Goal: Obtain resource: Obtain resource

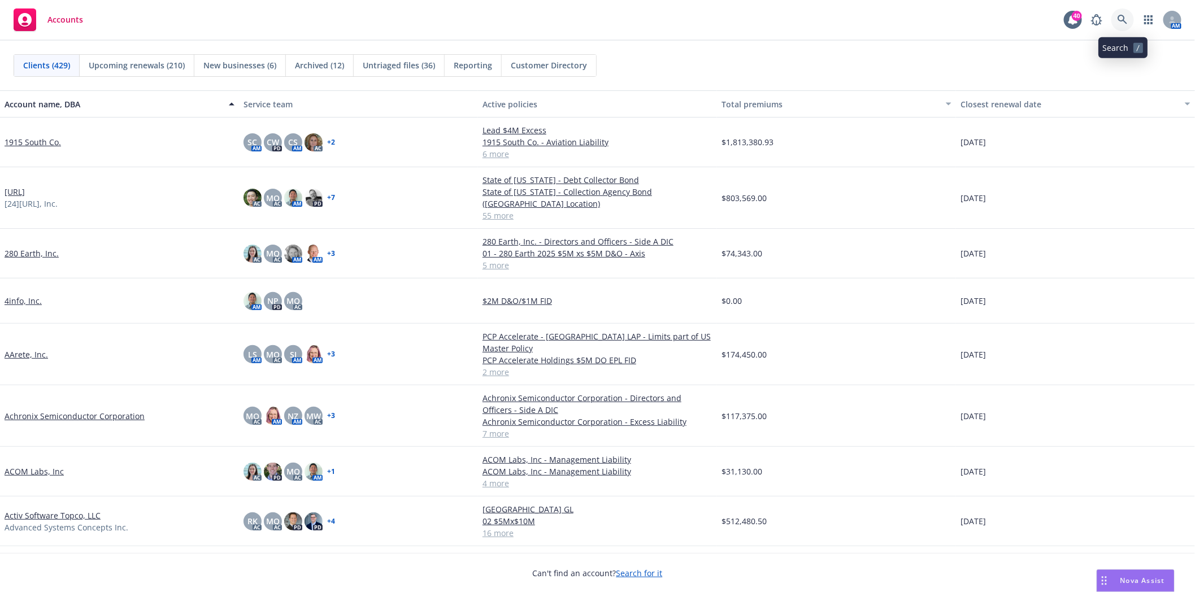
click at [1128, 15] on icon at bounding box center [1123, 20] width 10 height 10
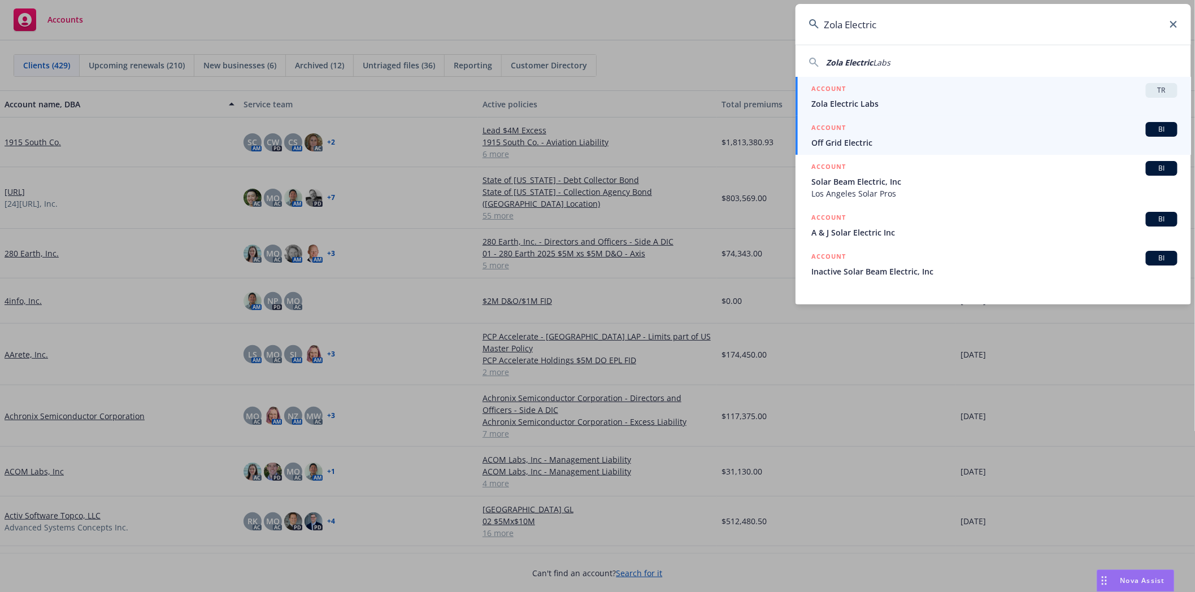
type input "Zola Electric"
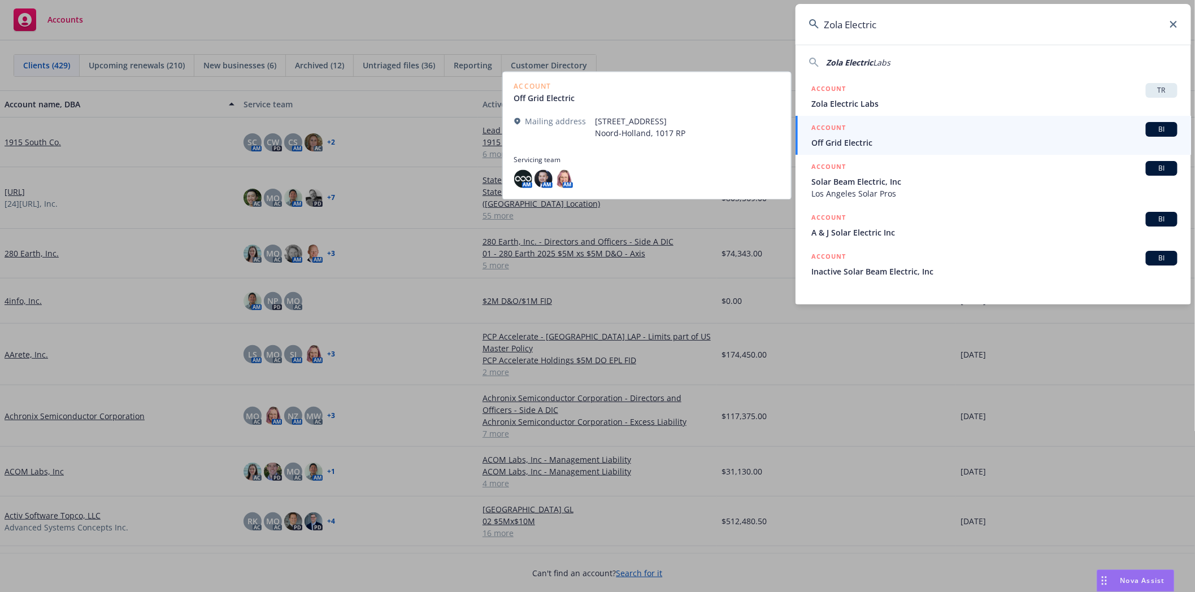
click at [856, 147] on span "Off Grid Electric" at bounding box center [995, 143] width 366 height 12
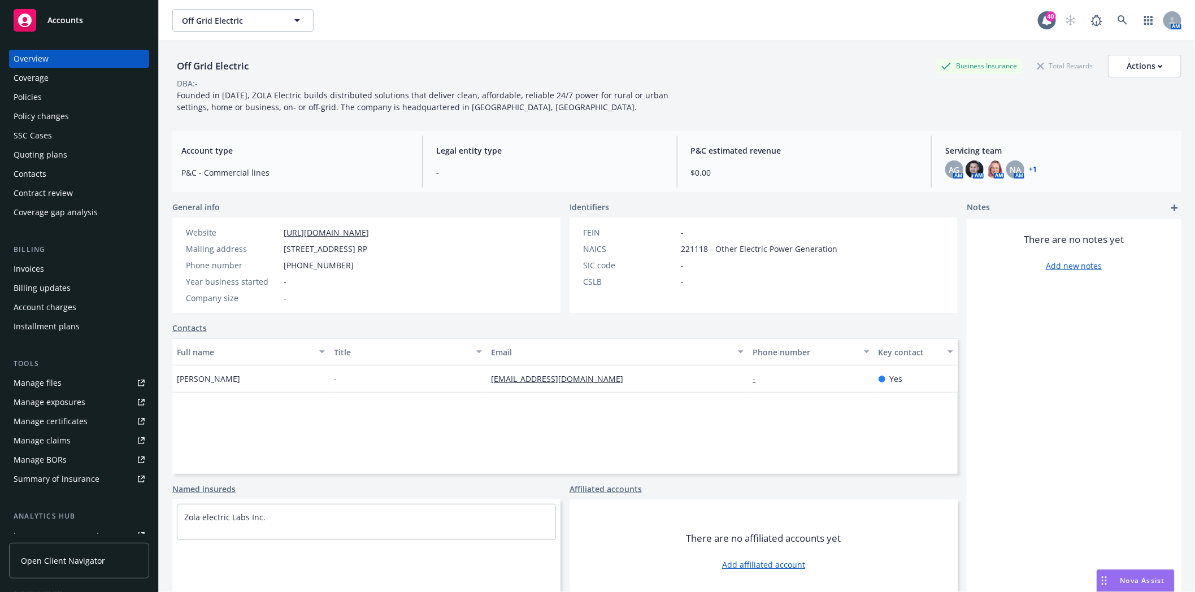
click at [24, 102] on div "Policies" at bounding box center [28, 97] width 28 height 18
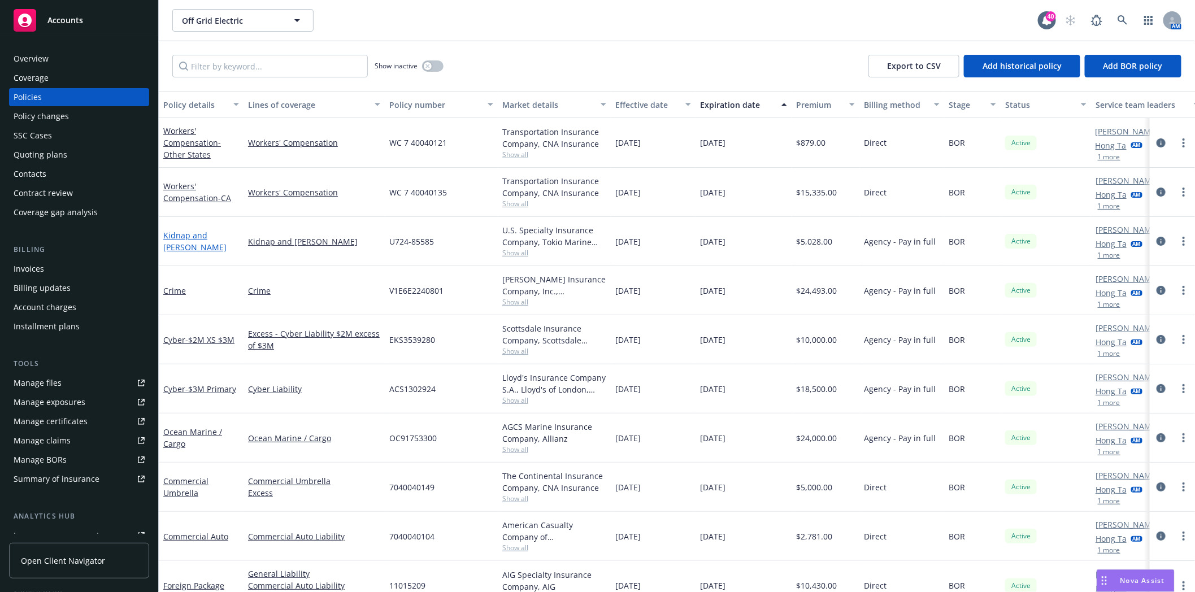
click at [212, 245] on link "Kidnap and [PERSON_NAME]" at bounding box center [194, 241] width 63 height 23
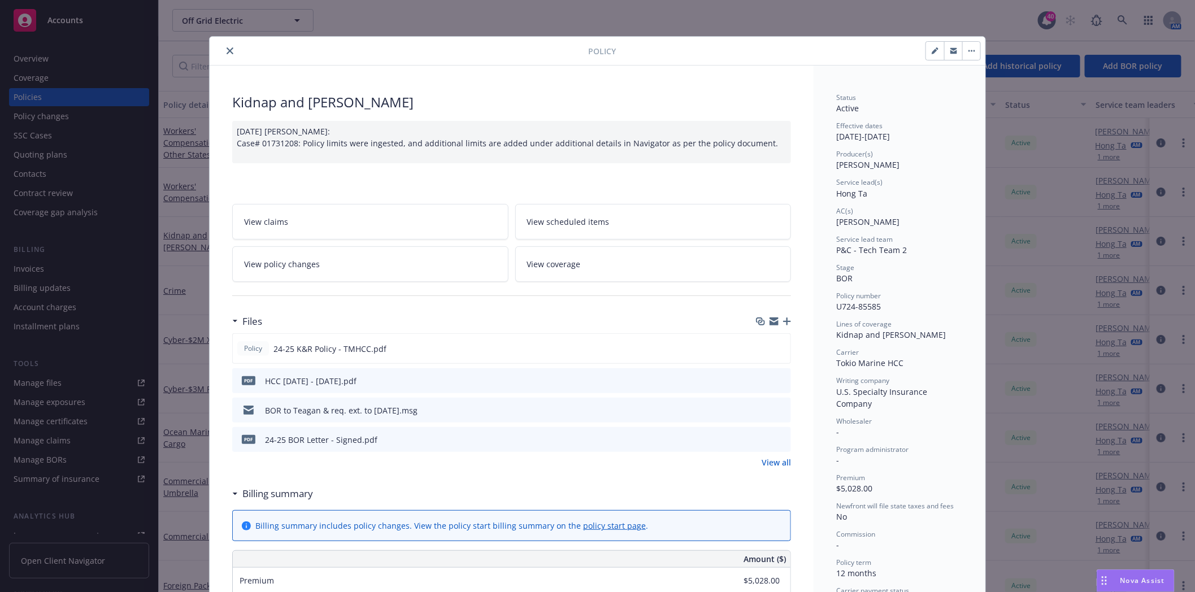
click at [778, 410] on icon "preview file" at bounding box center [781, 410] width 10 height 8
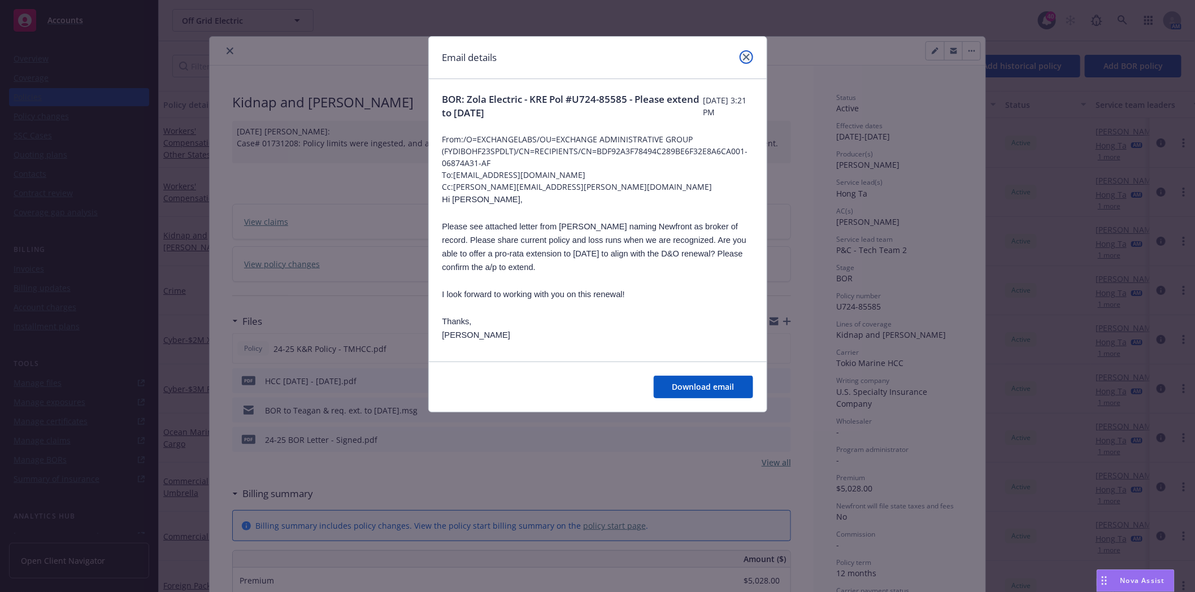
click at [745, 58] on icon "close" at bounding box center [746, 57] width 7 height 7
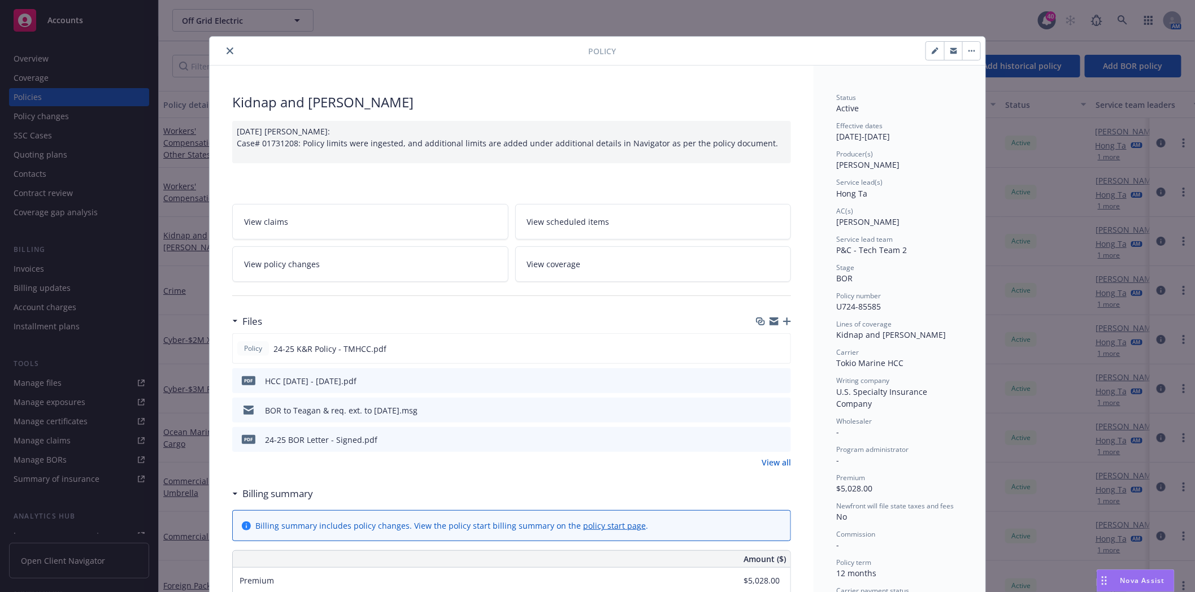
click at [223, 51] on button "close" at bounding box center [230, 51] width 14 height 14
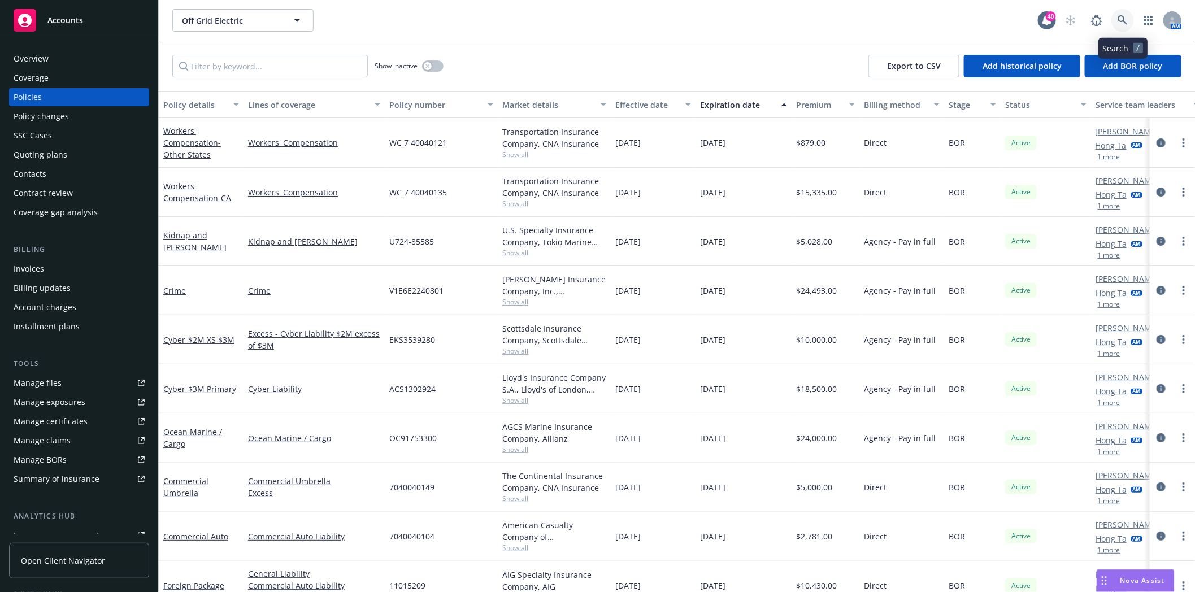
click at [1122, 18] on icon at bounding box center [1123, 20] width 10 height 10
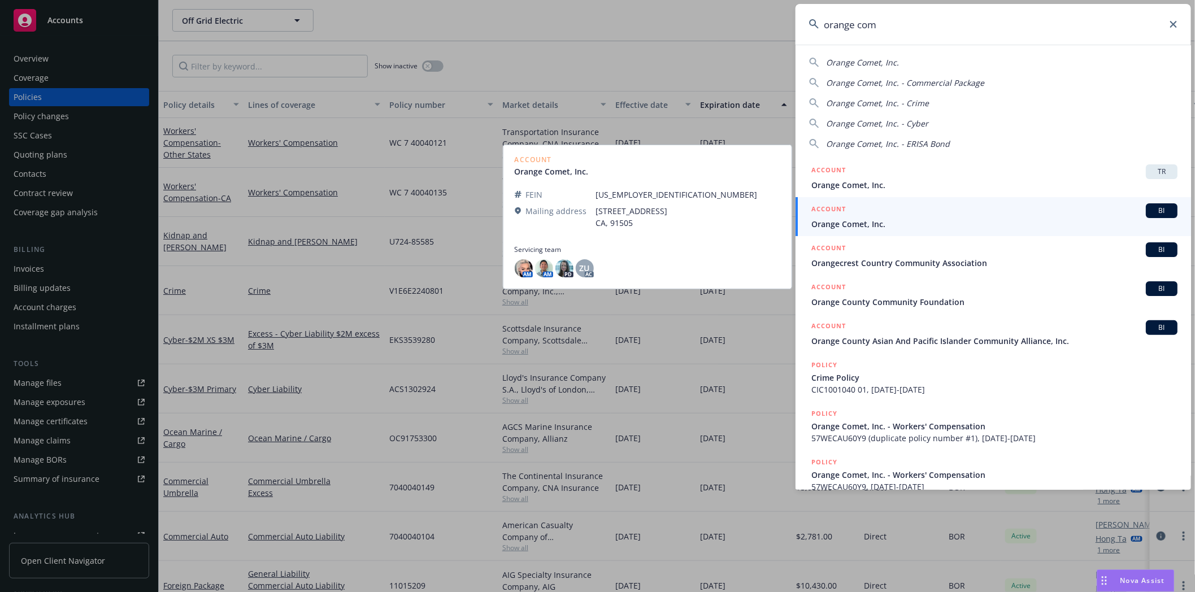
type input "orange com"
click at [889, 230] on link "ACCOUNT BI Orange Comet, Inc." at bounding box center [994, 216] width 396 height 39
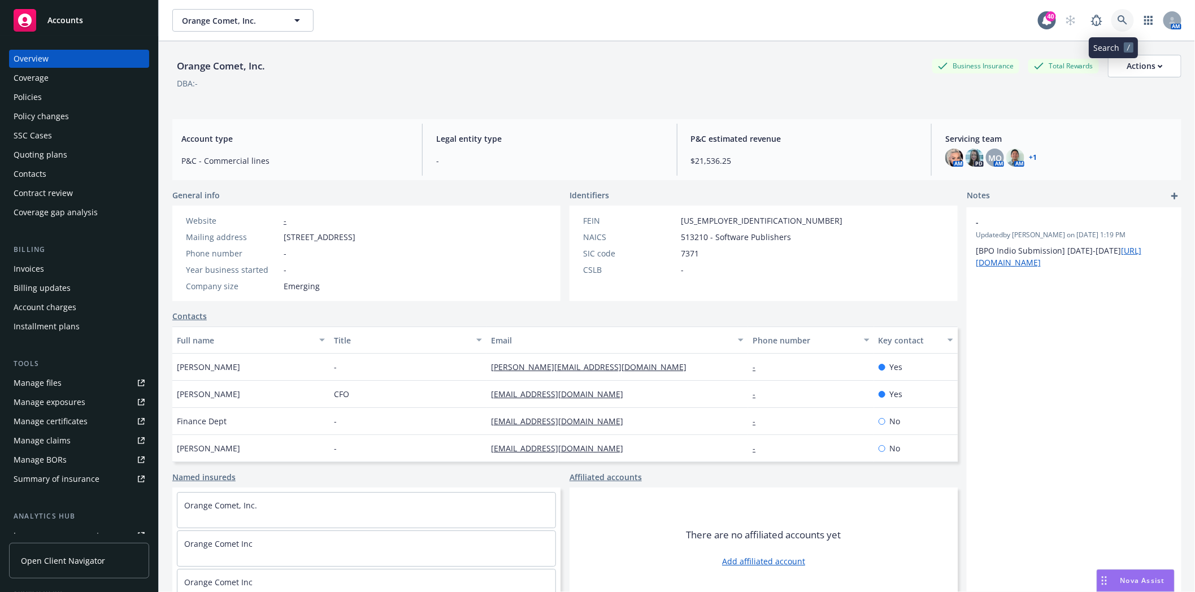
click at [1118, 23] on icon at bounding box center [1123, 20] width 10 height 10
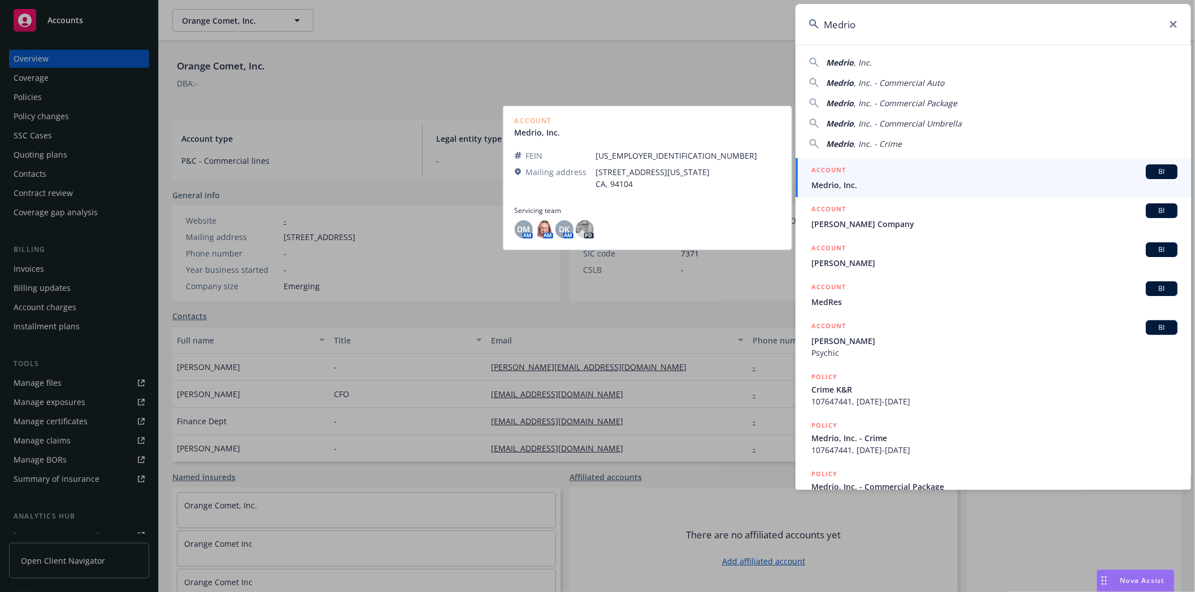
type input "Medrio"
click at [842, 180] on span "Medrio, Inc." at bounding box center [995, 185] width 366 height 12
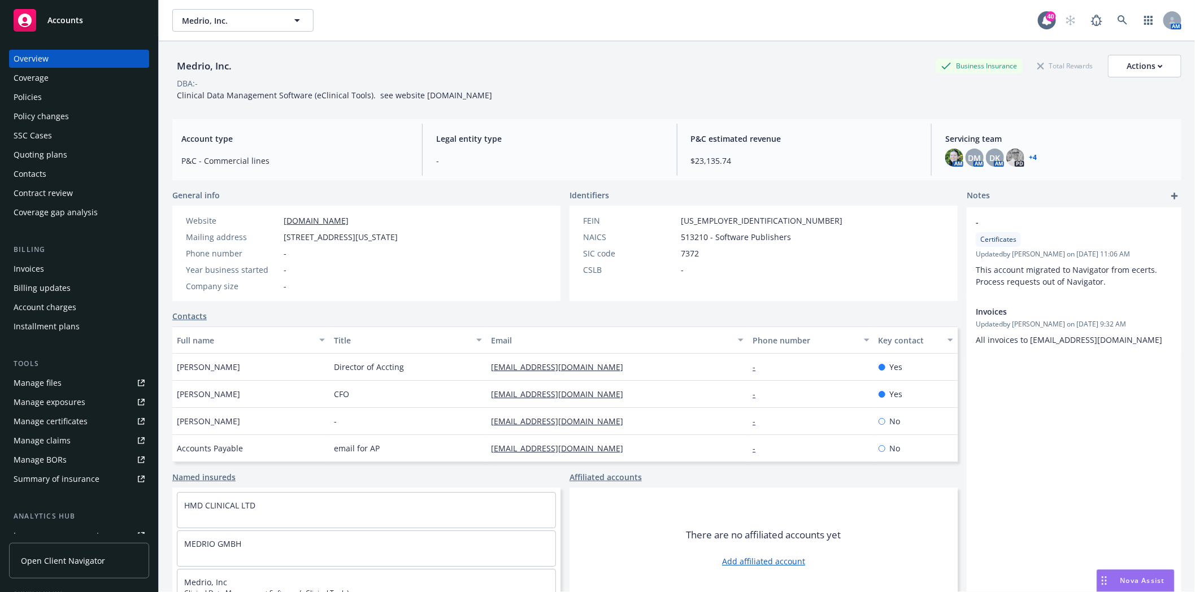
click at [63, 101] on div "Policies" at bounding box center [79, 97] width 131 height 18
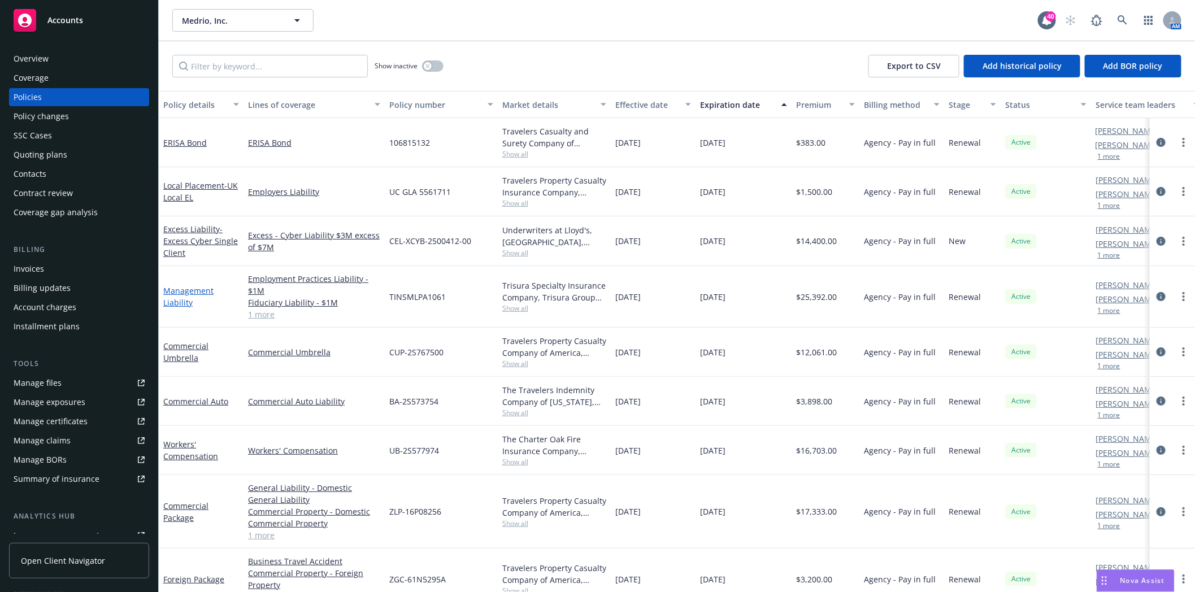
click at [178, 291] on link "Management Liability" at bounding box center [188, 296] width 50 height 23
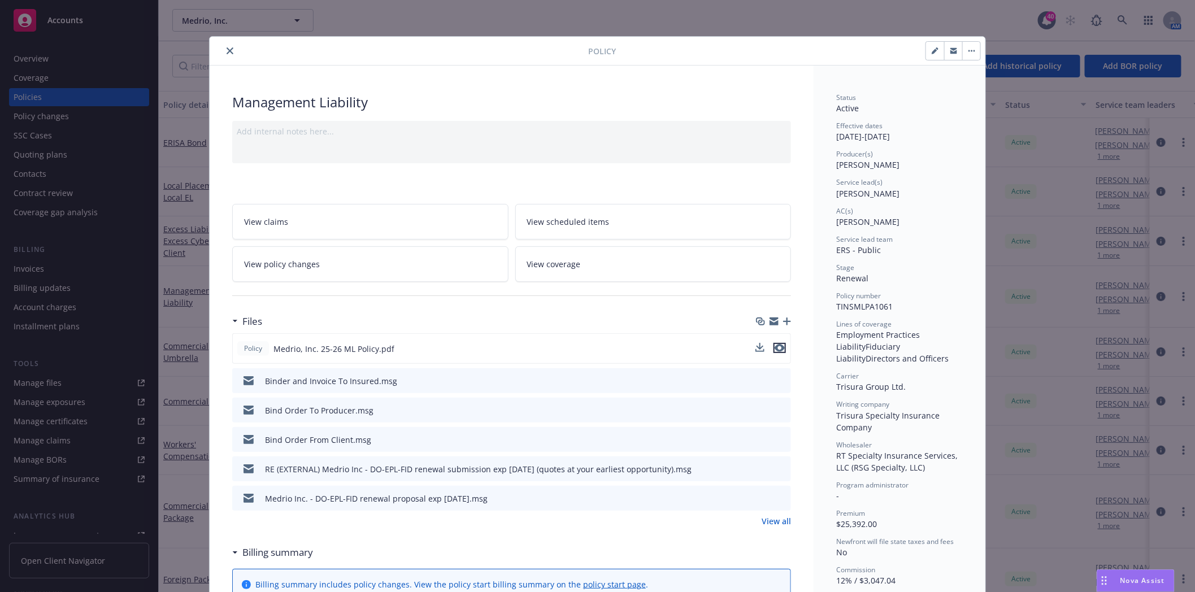
click at [776, 348] on icon "preview file" at bounding box center [780, 348] width 10 height 8
click at [776, 379] on icon "preview file" at bounding box center [781, 380] width 10 height 8
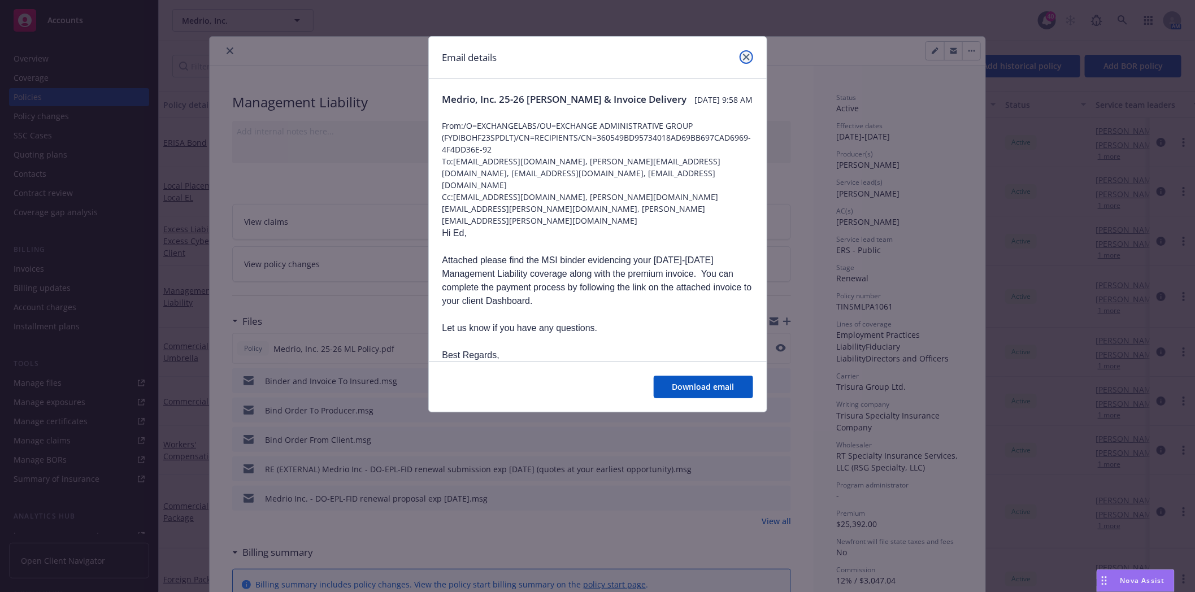
click at [746, 59] on icon "close" at bounding box center [746, 57] width 7 height 7
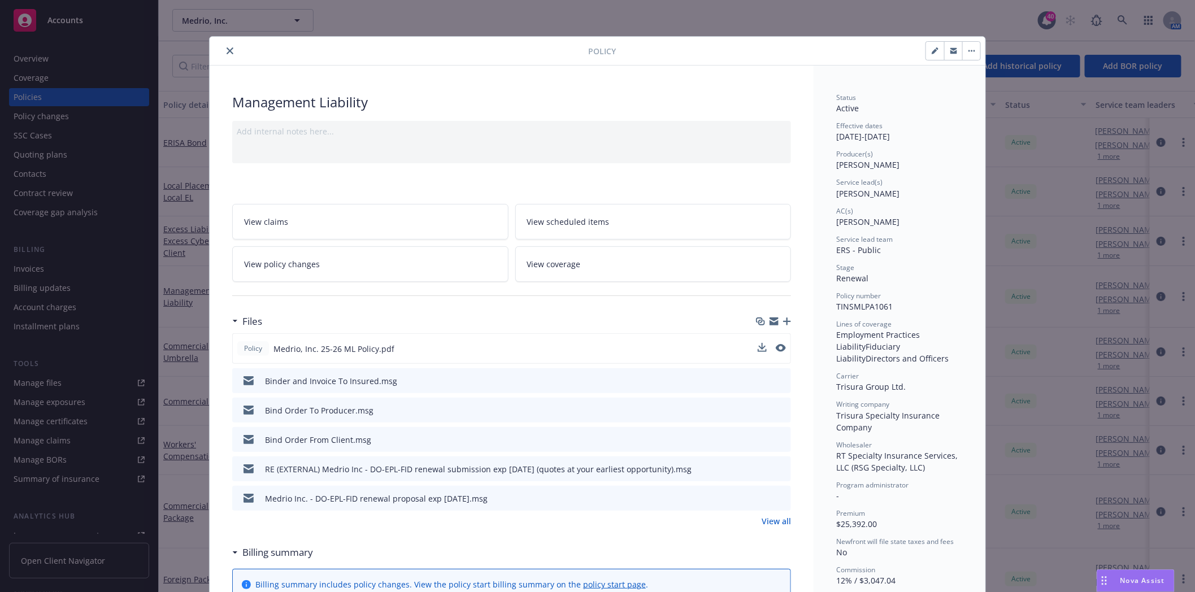
click at [227, 50] on icon "close" at bounding box center [230, 50] width 7 height 7
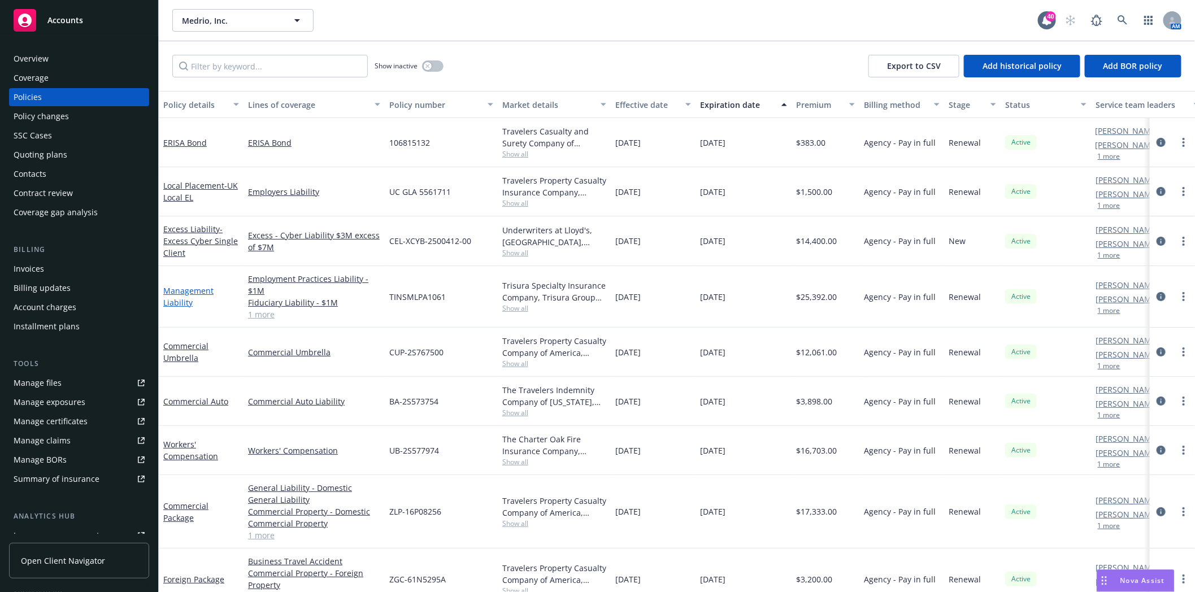
click at [178, 302] on link "Management Liability" at bounding box center [188, 296] width 50 height 23
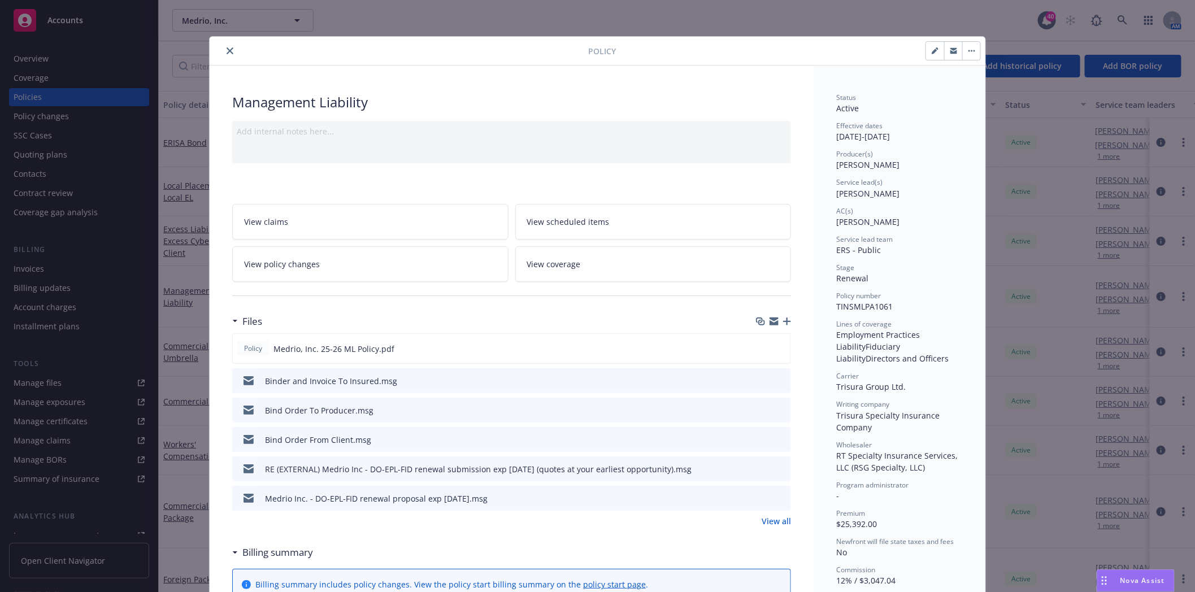
scroll to position [34, 0]
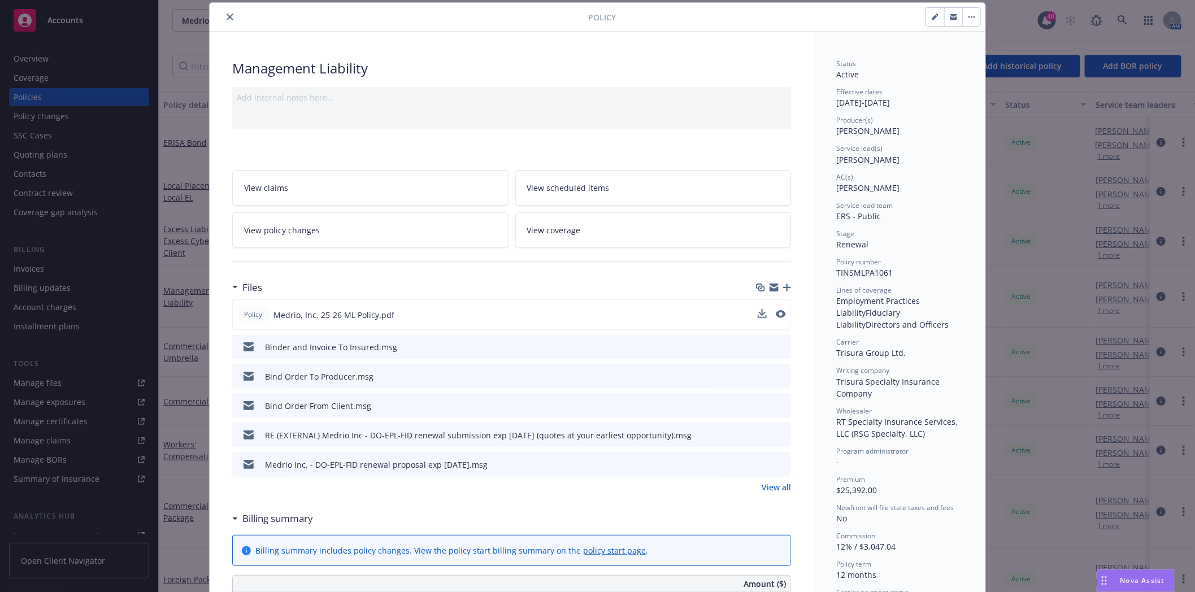
click at [762, 314] on div at bounding box center [772, 315] width 28 height 12
click at [758, 315] on icon "download file" at bounding box center [761, 314] width 9 height 9
click at [223, 19] on button "close" at bounding box center [230, 17] width 14 height 14
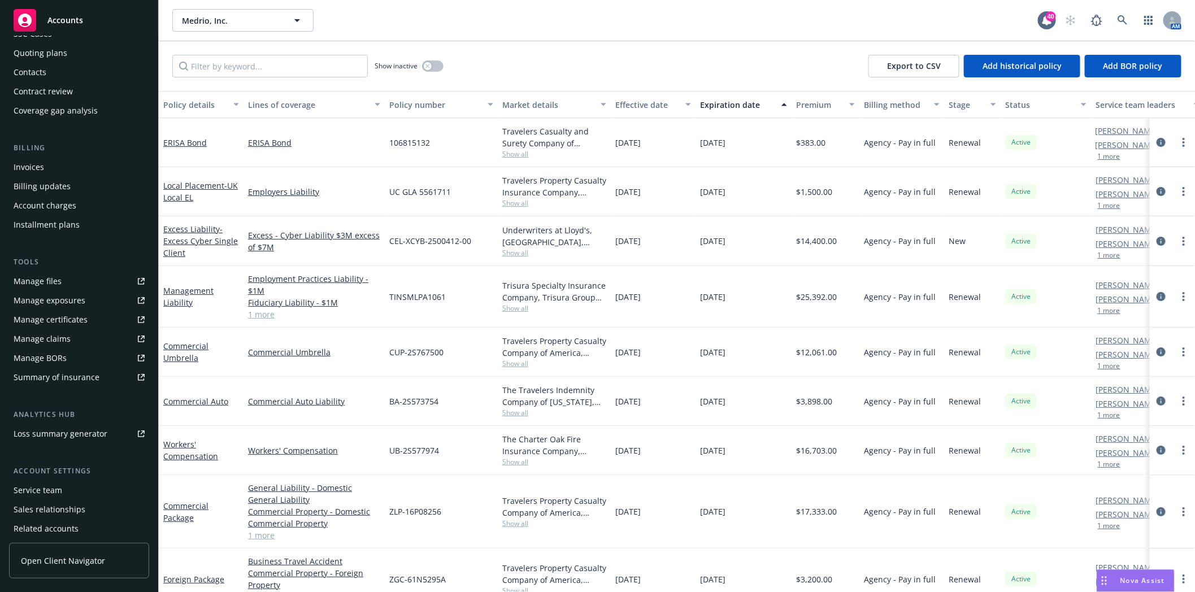
scroll to position [144, 0]
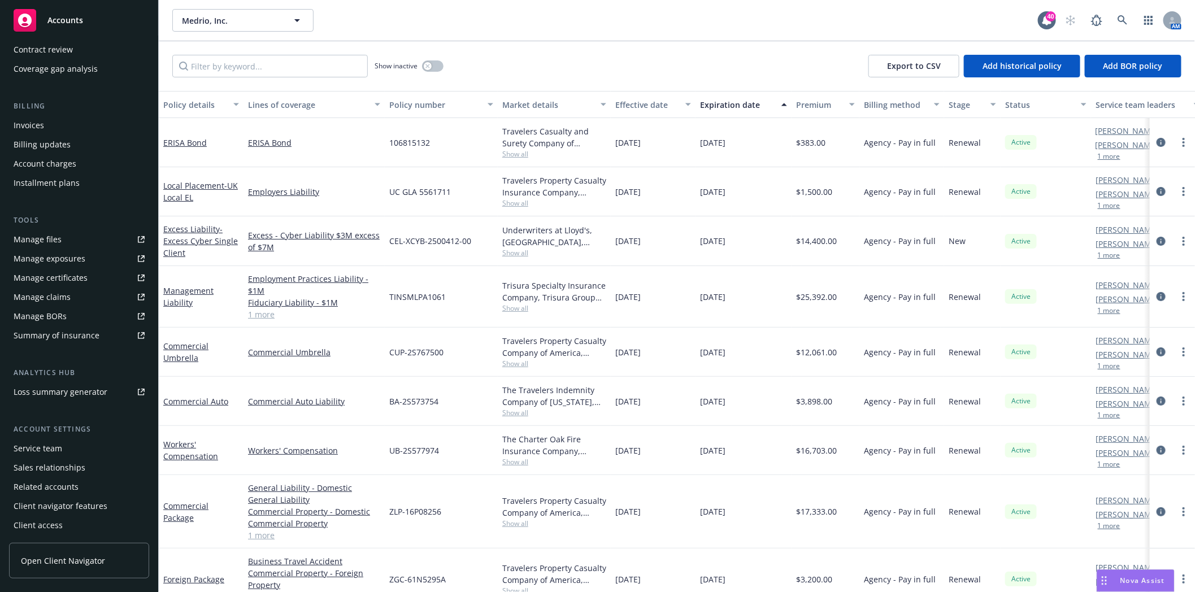
click at [44, 443] on div "Service team" at bounding box center [38, 449] width 49 height 18
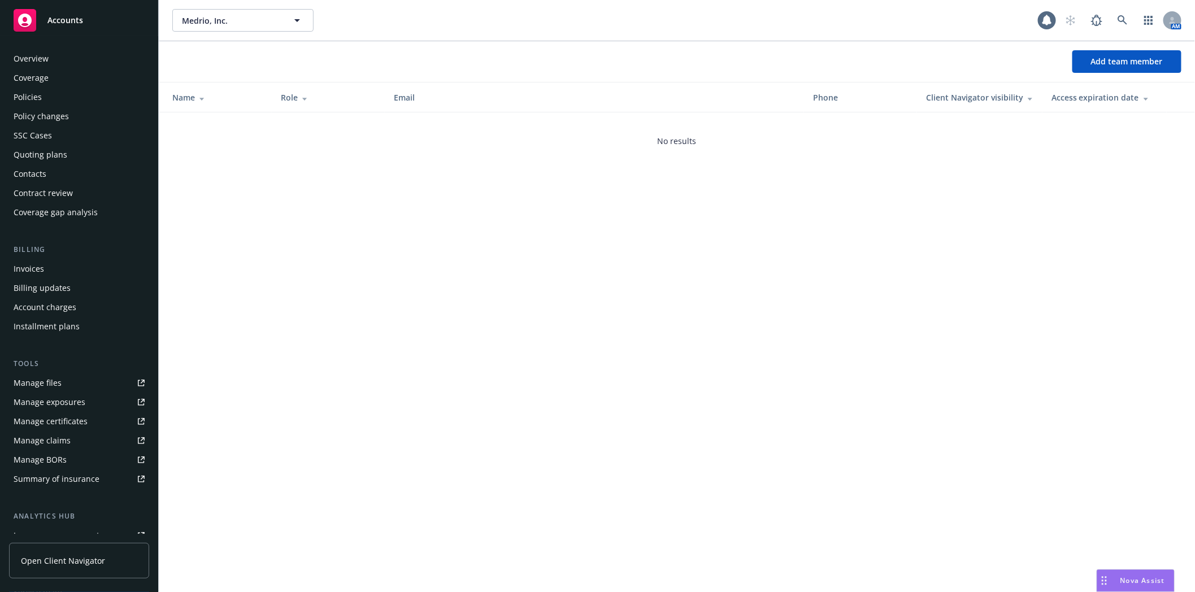
scroll to position [144, 0]
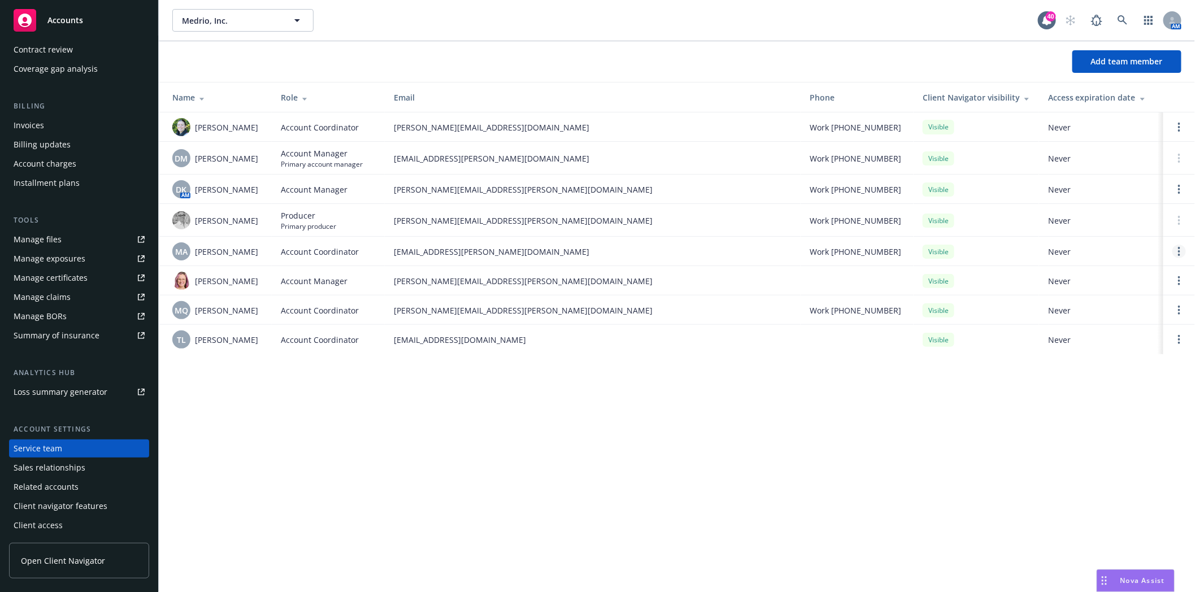
click at [1177, 251] on link "Open options" at bounding box center [1180, 252] width 14 height 14
click at [1086, 250] on link "Hide from Client Navigator" at bounding box center [1104, 243] width 136 height 23
click at [1118, 24] on icon at bounding box center [1123, 20] width 10 height 10
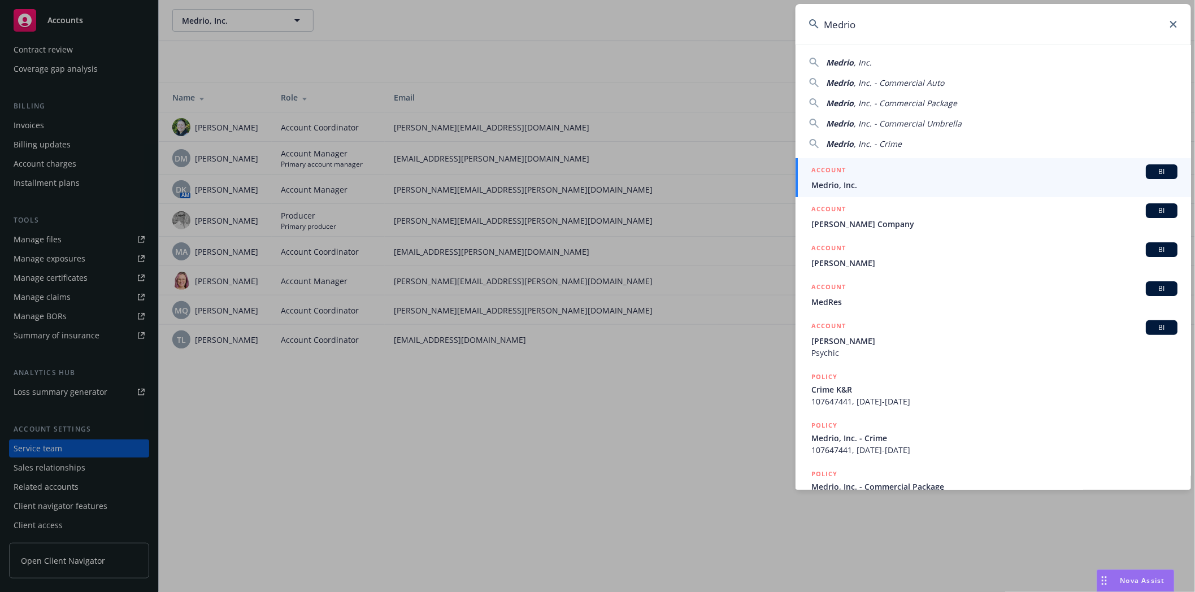
drag, startPoint x: 858, startPoint y: 21, endPoint x: 753, endPoint y: 25, distance: 105.2
click at [753, 25] on div "Medrio Medrio , Inc. Medrio , Inc. - Commercial Auto Medrio , Inc. - Commercial…" at bounding box center [597, 296] width 1195 height 592
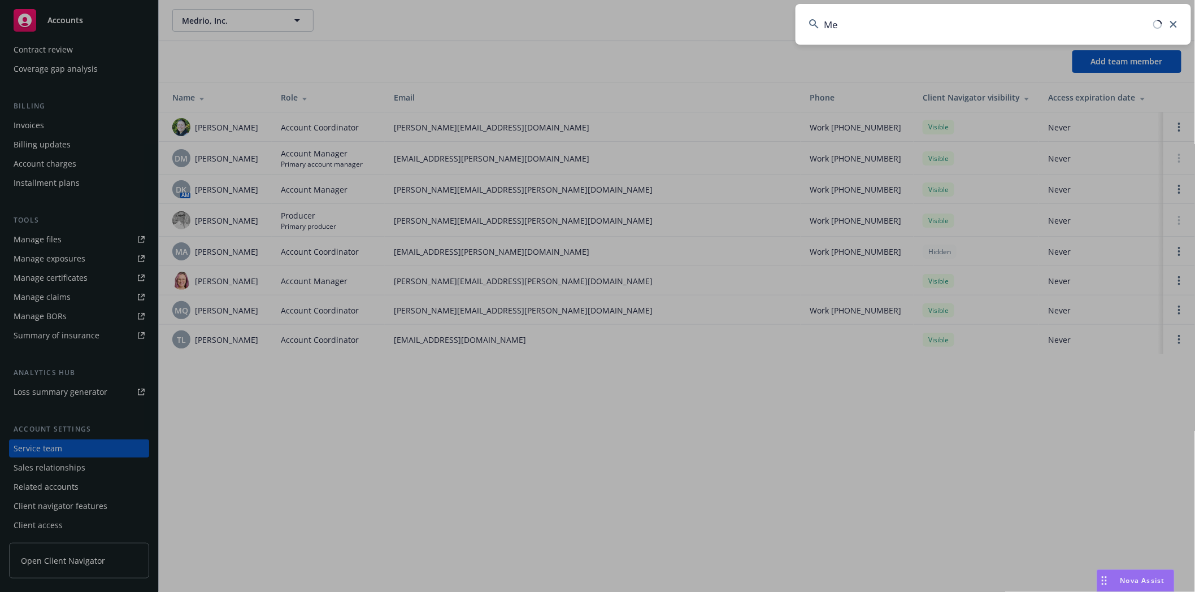
type input "M"
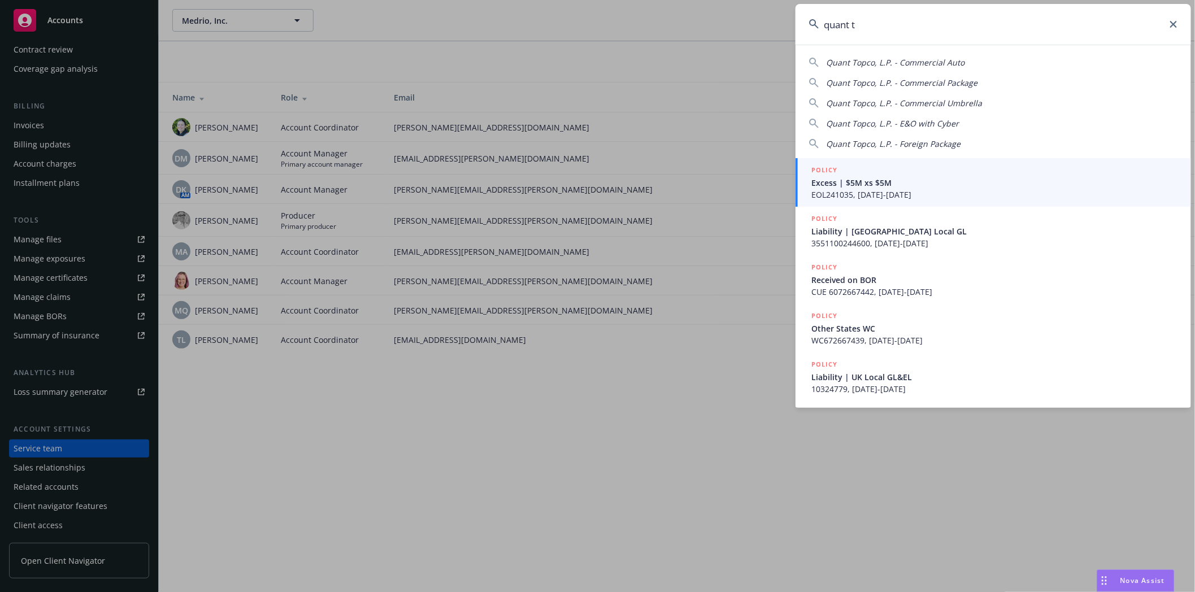
click at [872, 31] on input "quant t" at bounding box center [994, 24] width 396 height 41
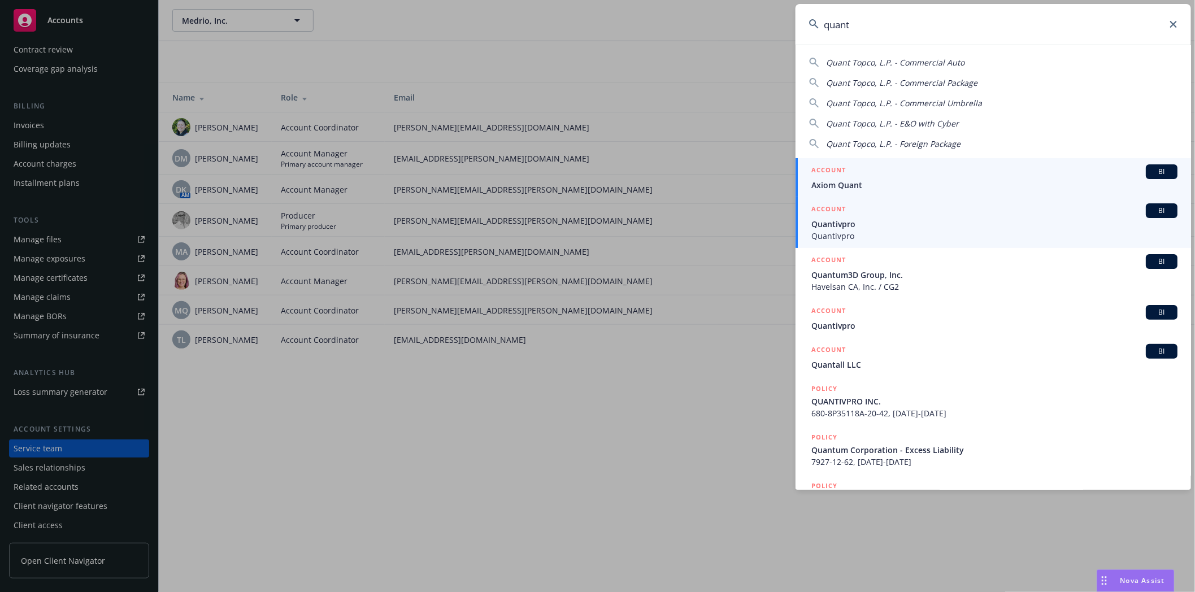
type input "quant"
click at [831, 227] on span "Quantivpro" at bounding box center [995, 224] width 366 height 12
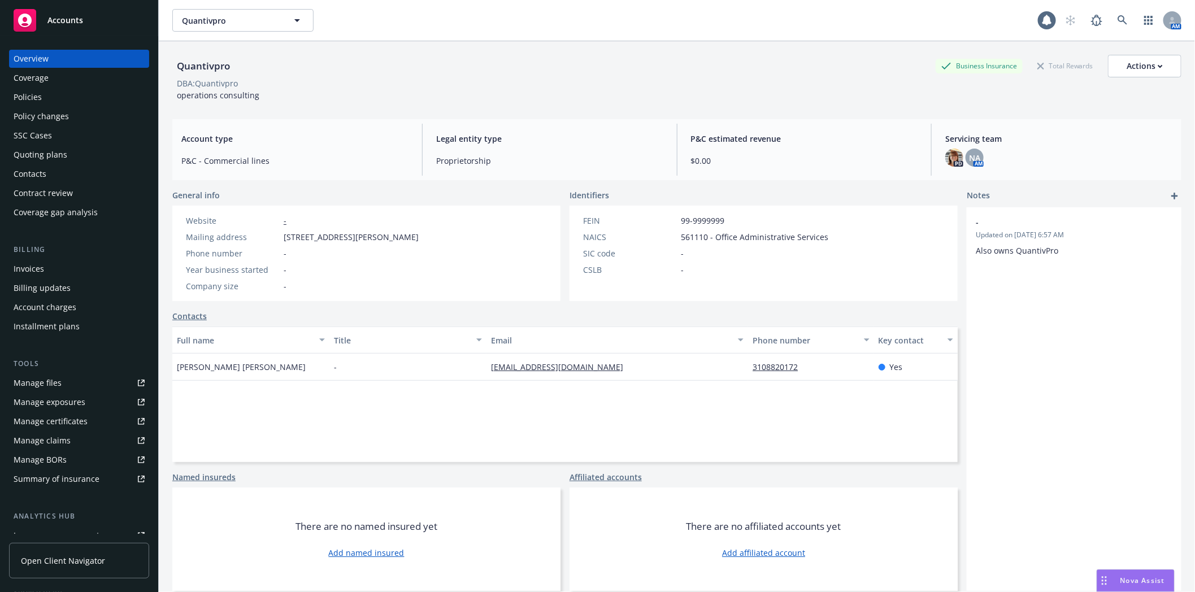
click at [72, 99] on div "Policies" at bounding box center [79, 97] width 131 height 18
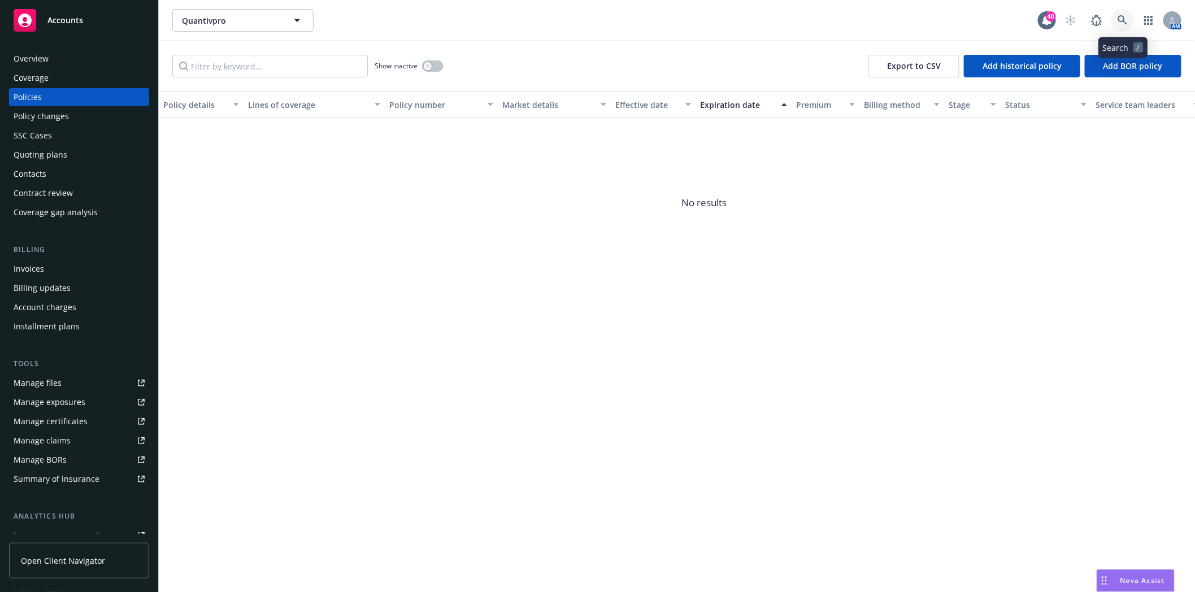
click at [1121, 17] on icon at bounding box center [1123, 20] width 10 height 10
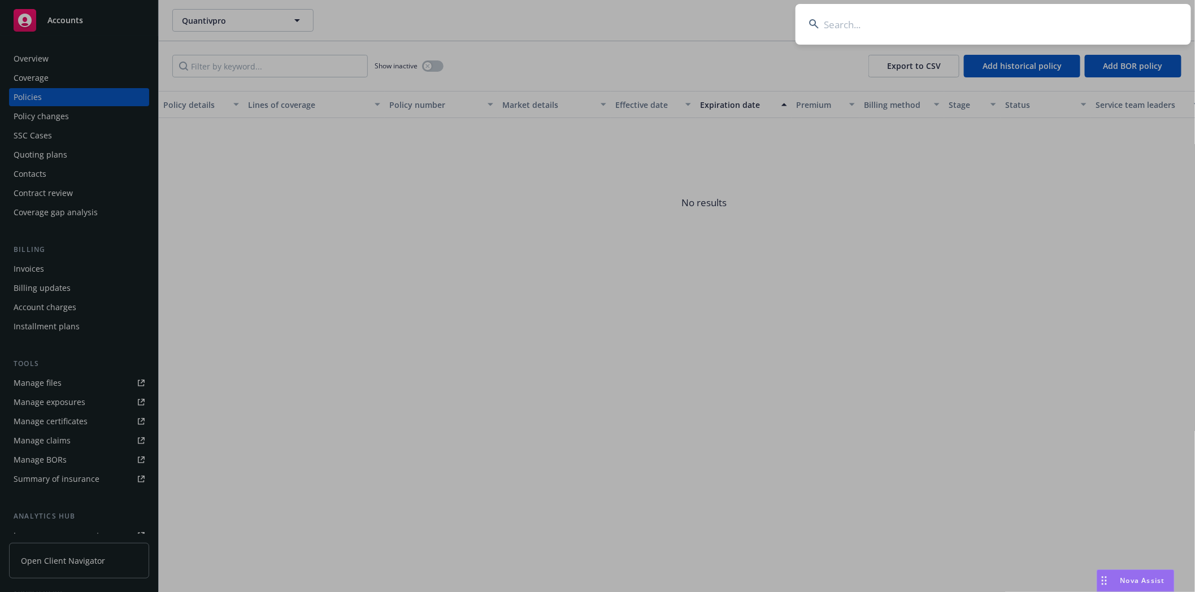
click at [933, 24] on input at bounding box center [994, 24] width 396 height 41
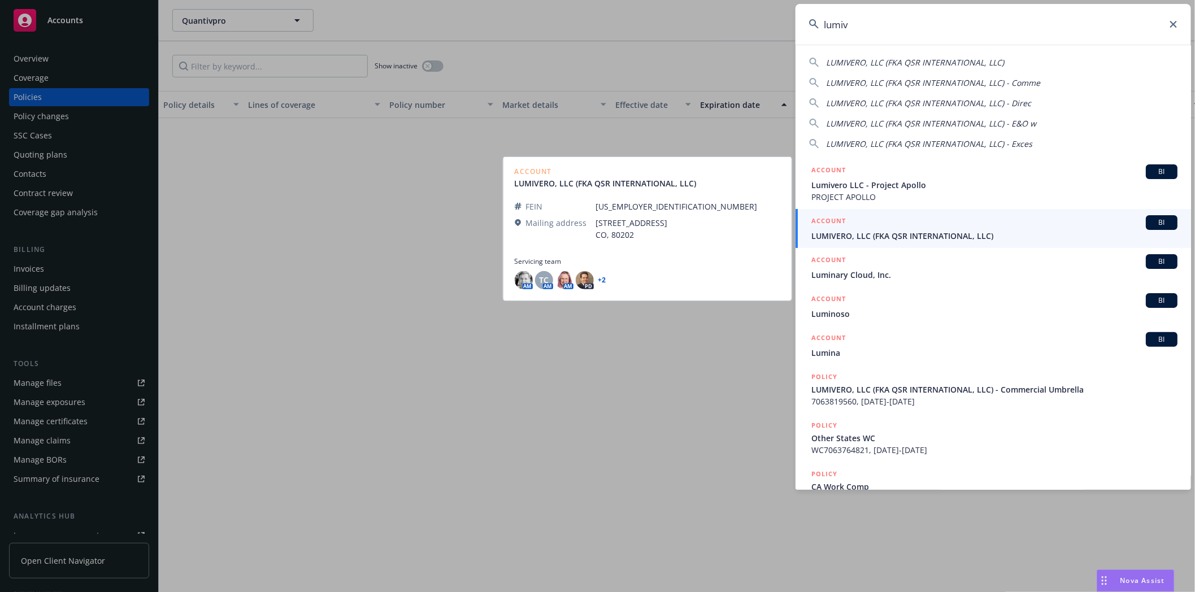
type input "lumiv"
click at [894, 241] on span "LUMIVERO, LLC (FKA QSR INTERNATIONAL, LLC)" at bounding box center [995, 236] width 366 height 12
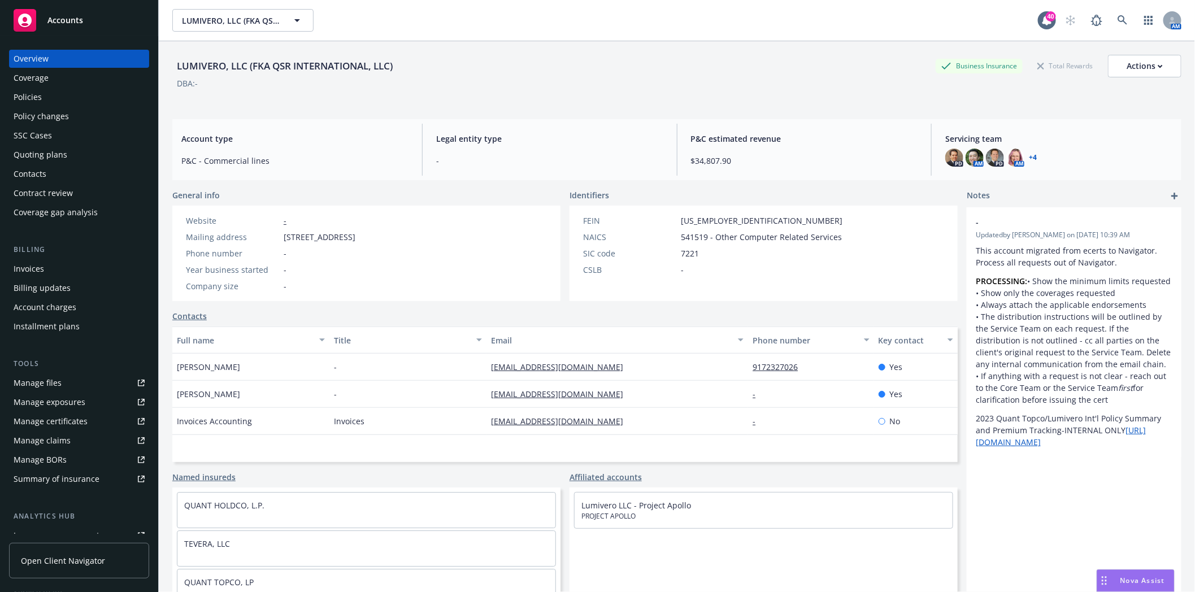
click at [31, 155] on div "Quoting plans" at bounding box center [41, 155] width 54 height 18
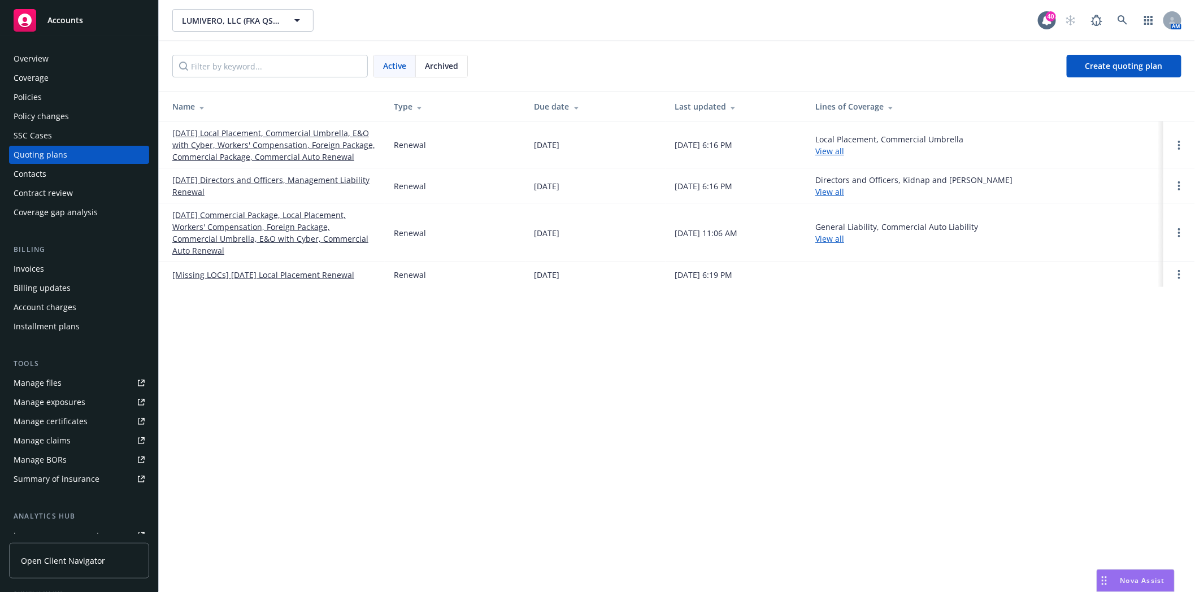
click at [222, 181] on link "[DATE] Directors and Officers, Management Liability Renewal" at bounding box center [273, 186] width 203 height 24
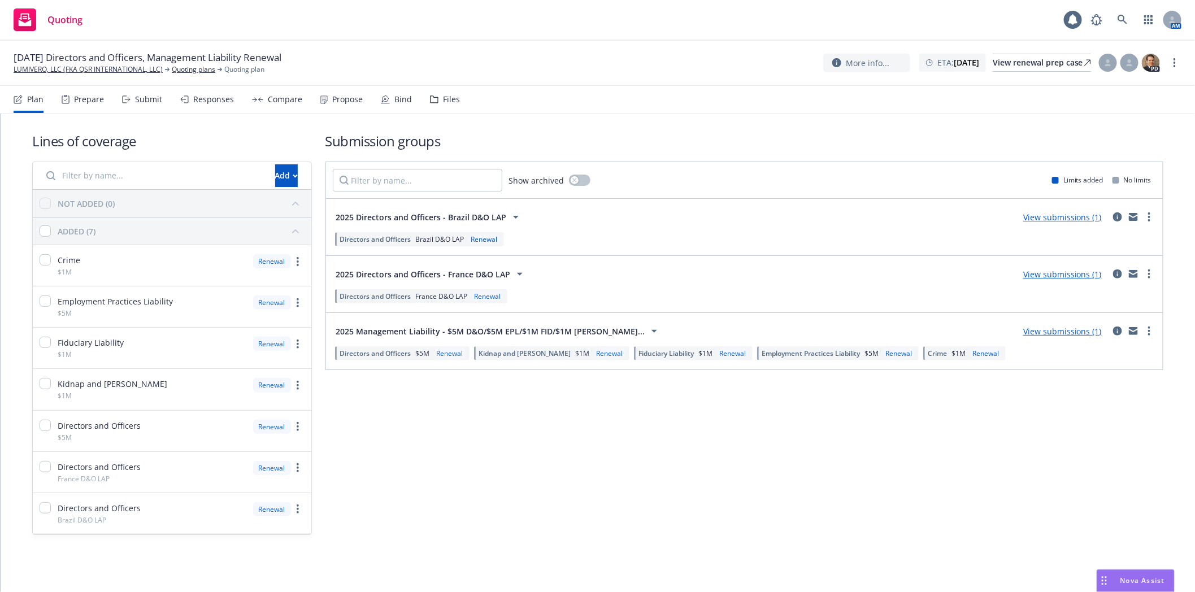
click at [443, 102] on div "Files" at bounding box center [451, 99] width 17 height 9
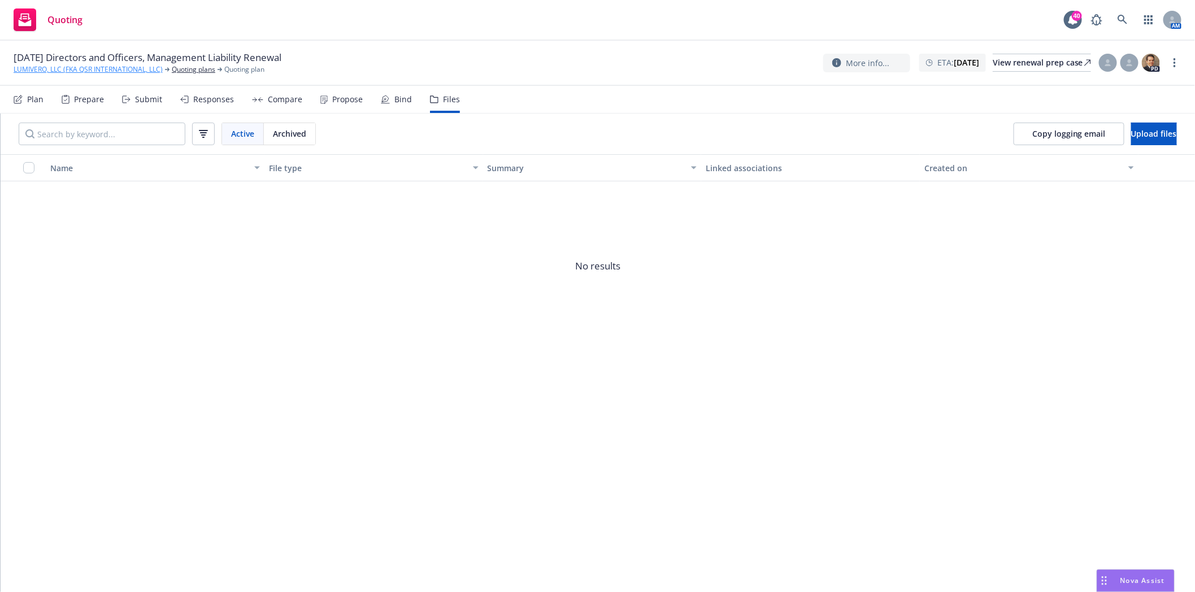
click at [90, 72] on link "LUMIVERO, LLC (FKA QSR INTERNATIONAL, LLC)" at bounding box center [88, 69] width 149 height 10
